Goal: Transaction & Acquisition: Purchase product/service

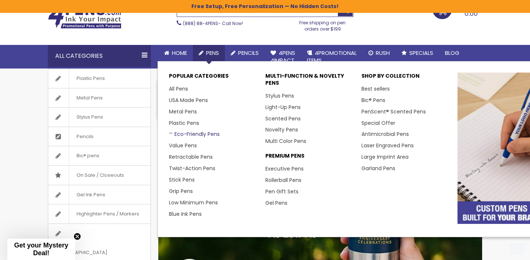
scroll to position [43, 0]
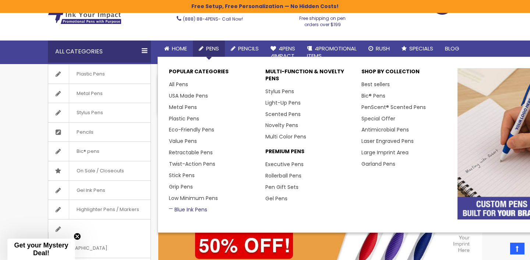
click at [193, 208] on link "Blue Ink Pens" at bounding box center [188, 209] width 38 height 7
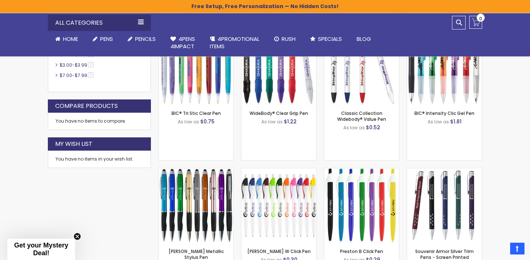
scroll to position [347, 0]
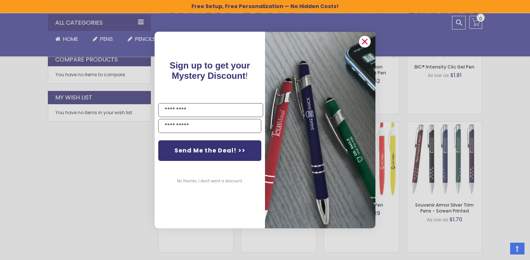
click at [363, 40] on icon "Close dialog" at bounding box center [365, 41] width 5 height 5
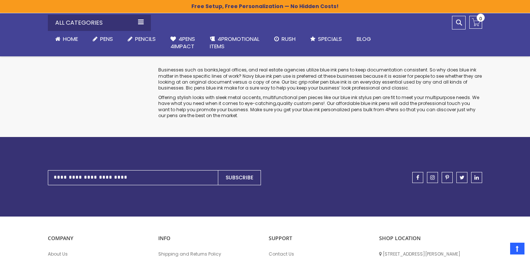
scroll to position [4292, 0]
